Goal: Task Accomplishment & Management: Manage account settings

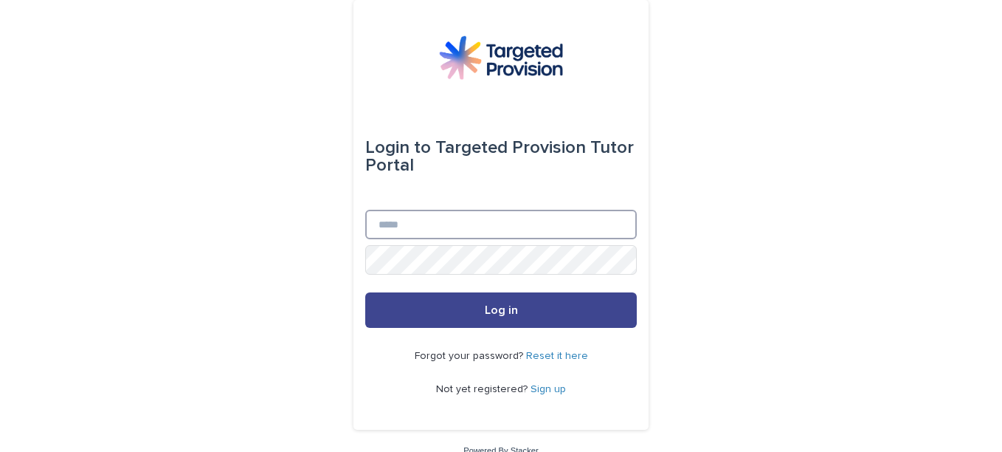
type input "**********"
click at [553, 311] on button "Log in" at bounding box center [500, 309] width 271 height 35
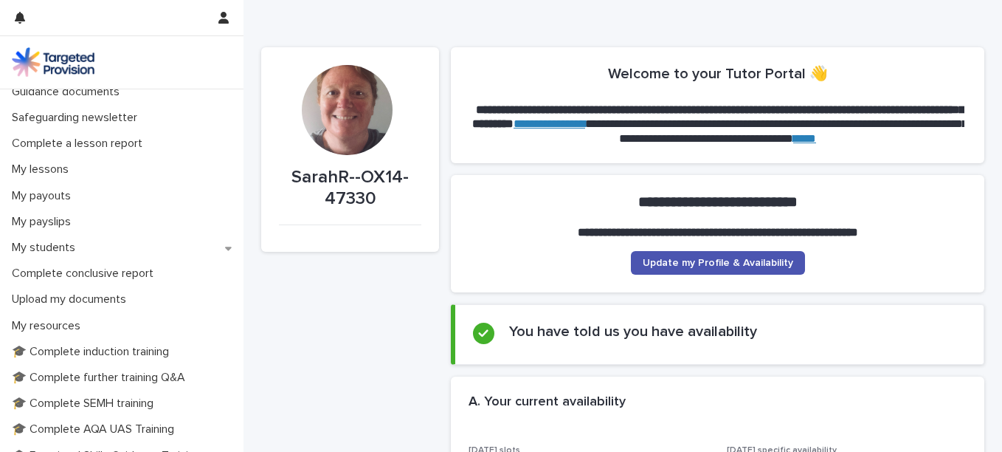
scroll to position [142, 0]
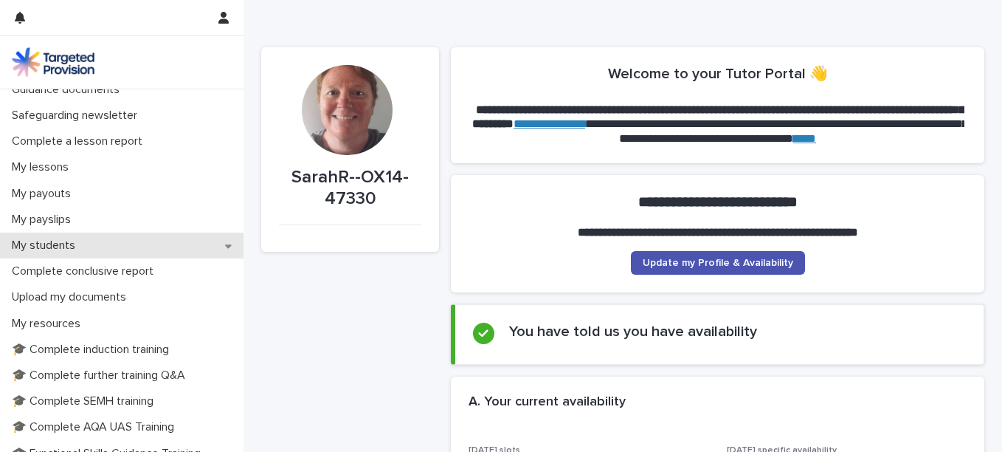
click at [198, 243] on div "My students" at bounding box center [121, 245] width 243 height 26
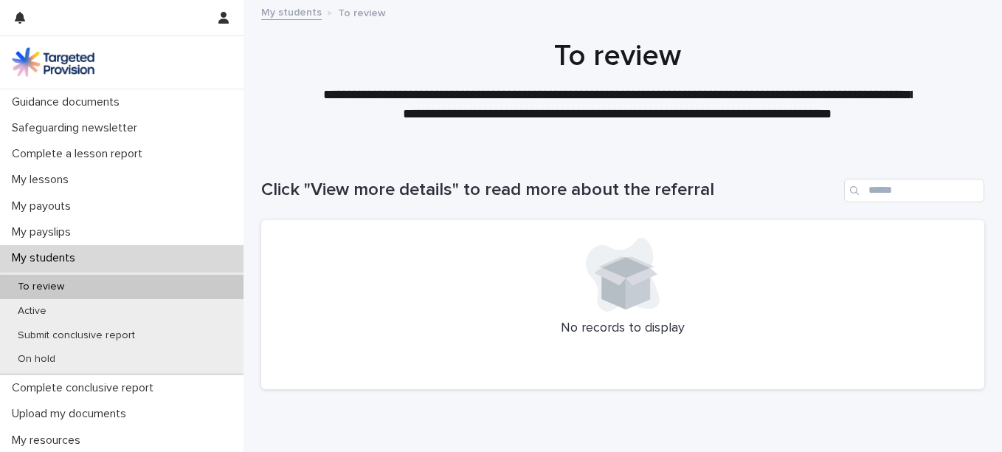
scroll to position [199, 0]
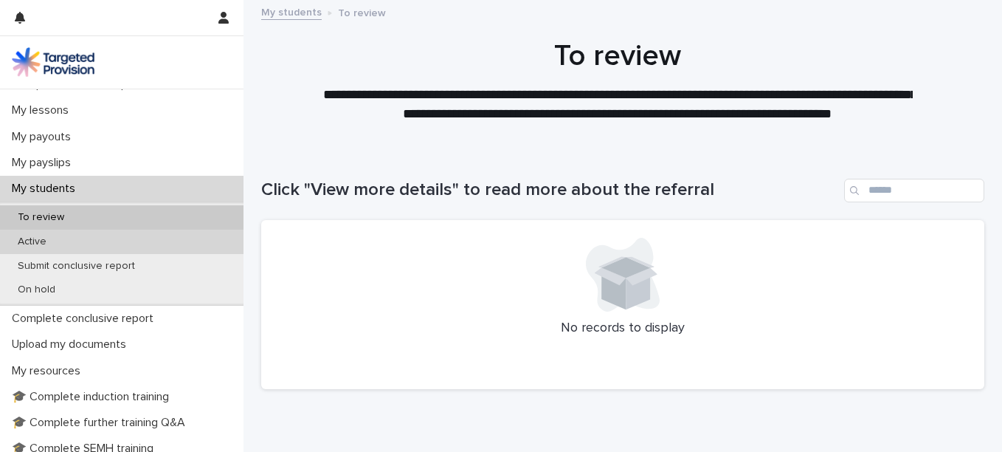
click at [171, 240] on div "Active" at bounding box center [121, 241] width 243 height 24
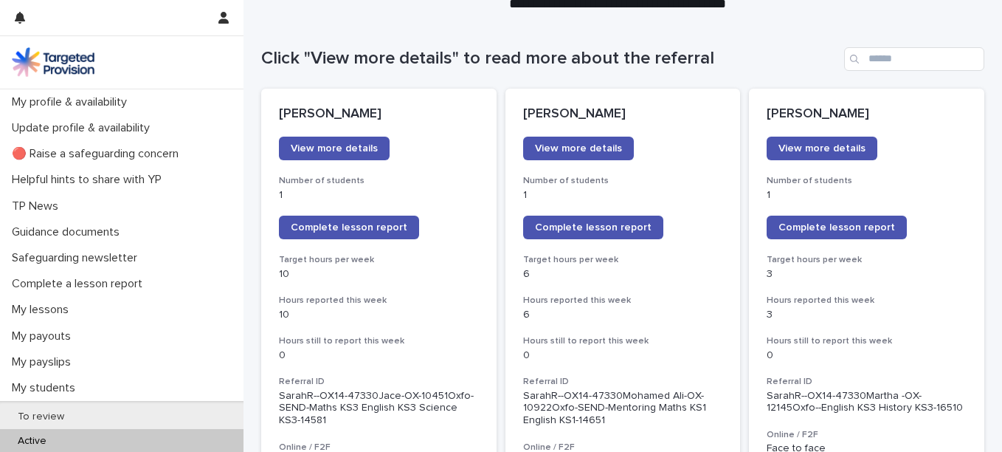
scroll to position [156, 0]
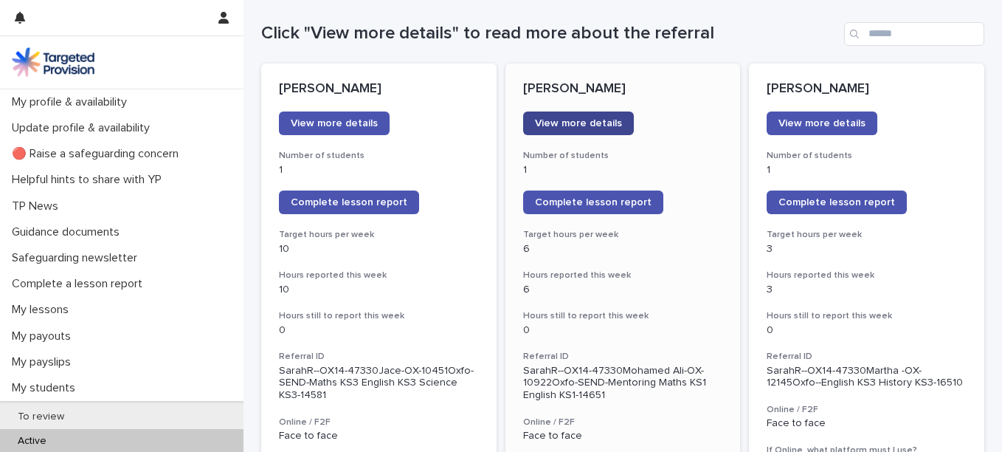
click at [588, 131] on link "View more details" at bounding box center [578, 123] width 111 height 24
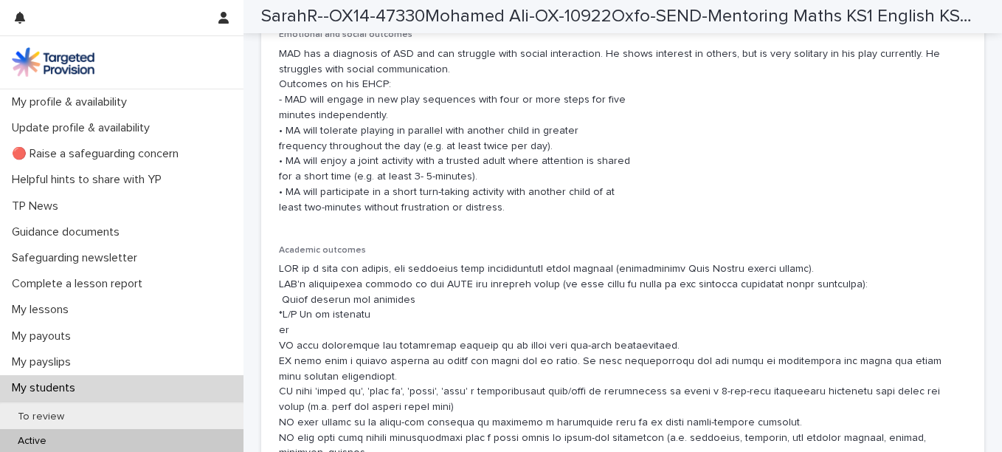
scroll to position [3229, 0]
